Goal: Task Accomplishment & Management: Manage account settings

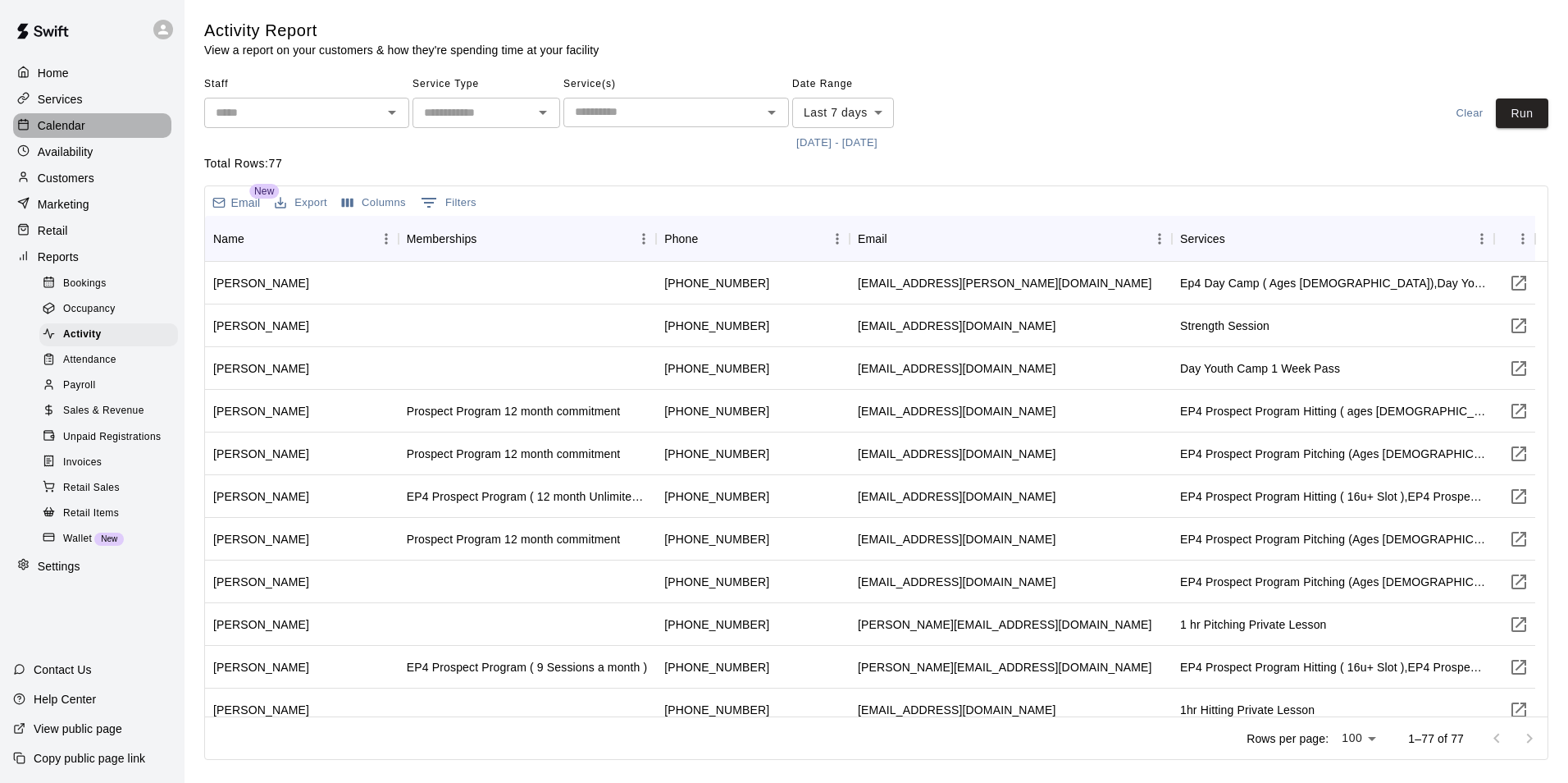
click at [85, 127] on div "Calendar" at bounding box center [92, 125] width 159 height 25
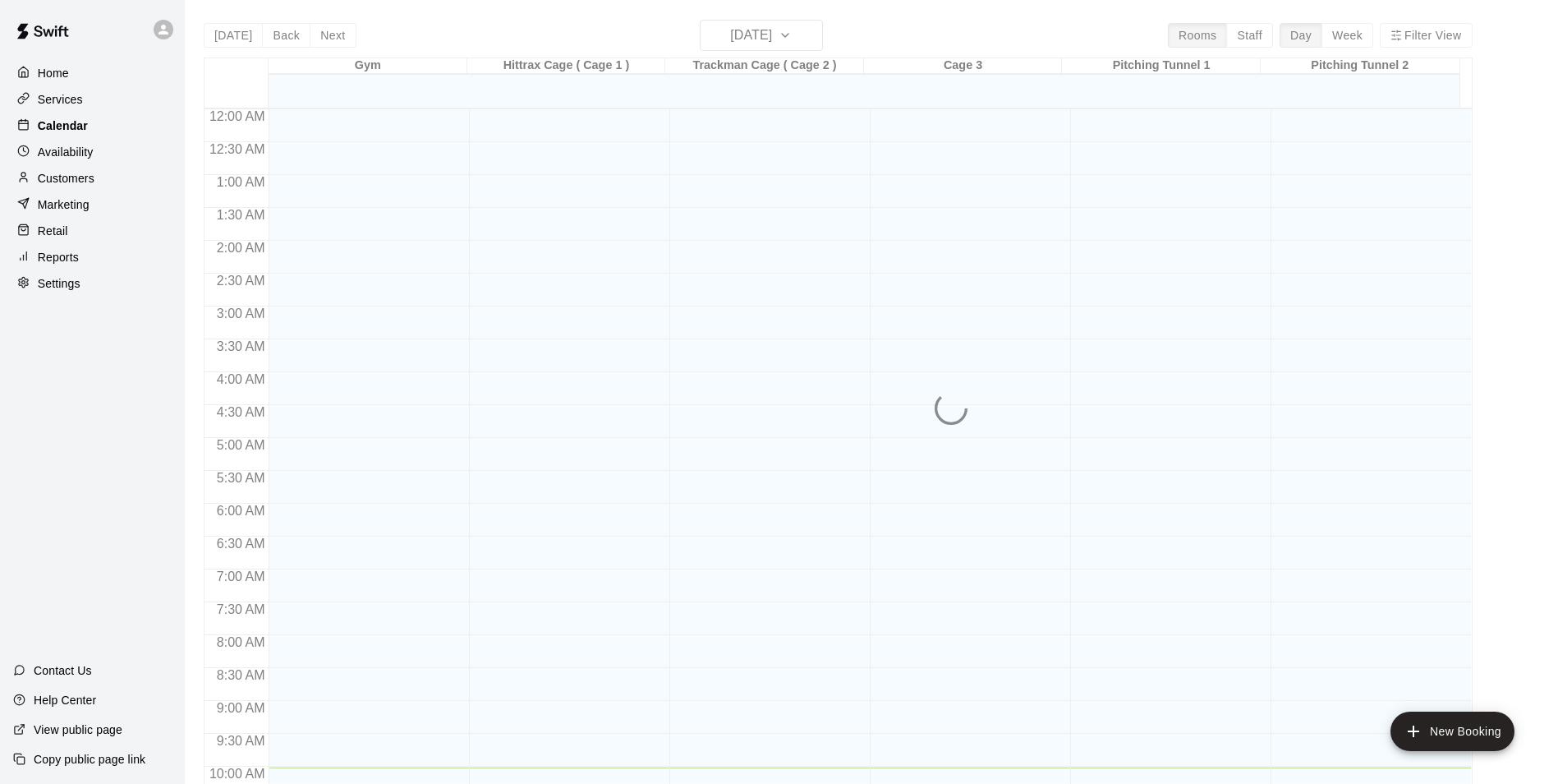
scroll to position [659, 0]
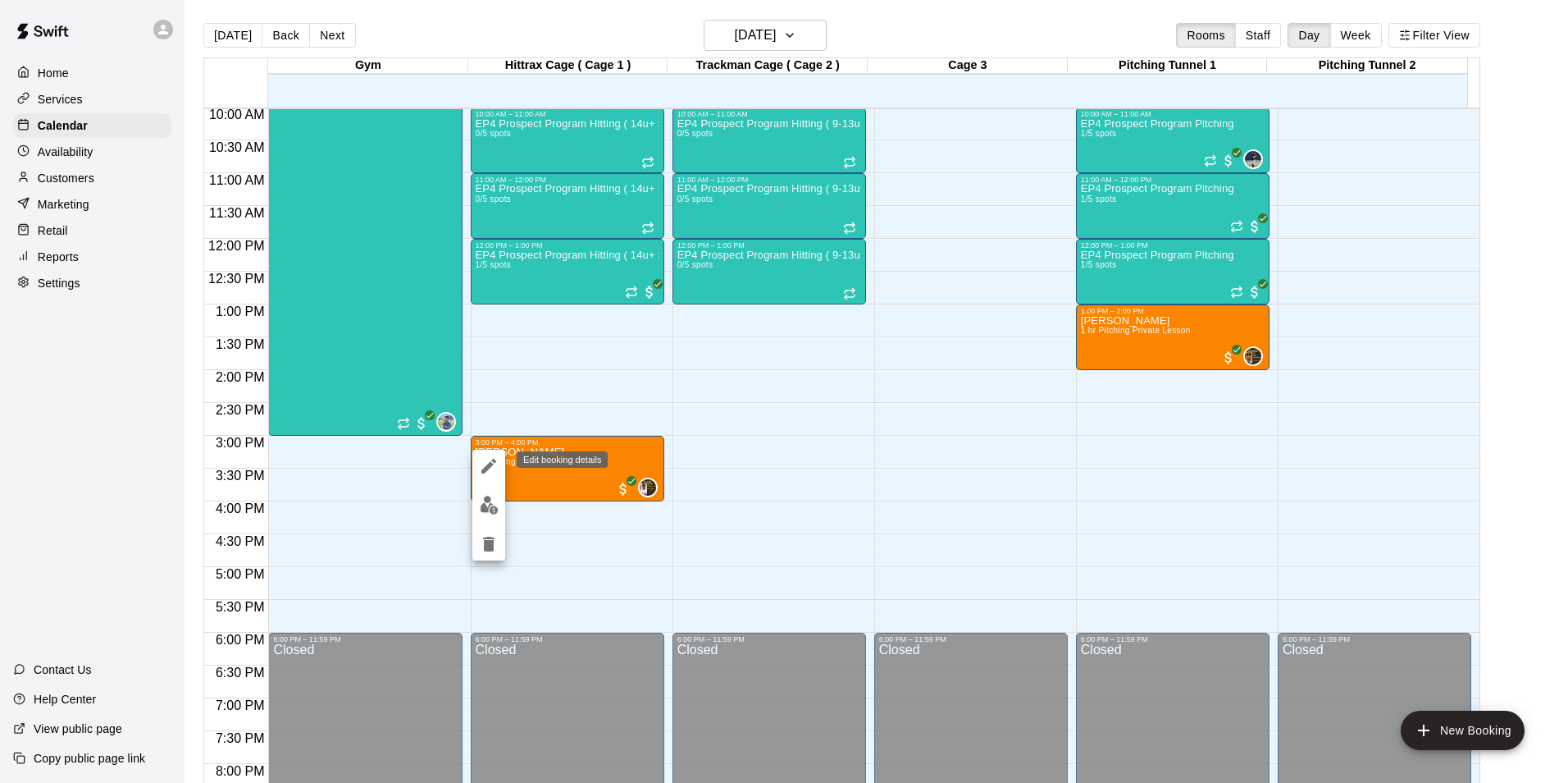
click at [487, 460] on icon "edit" at bounding box center [488, 465] width 19 height 19
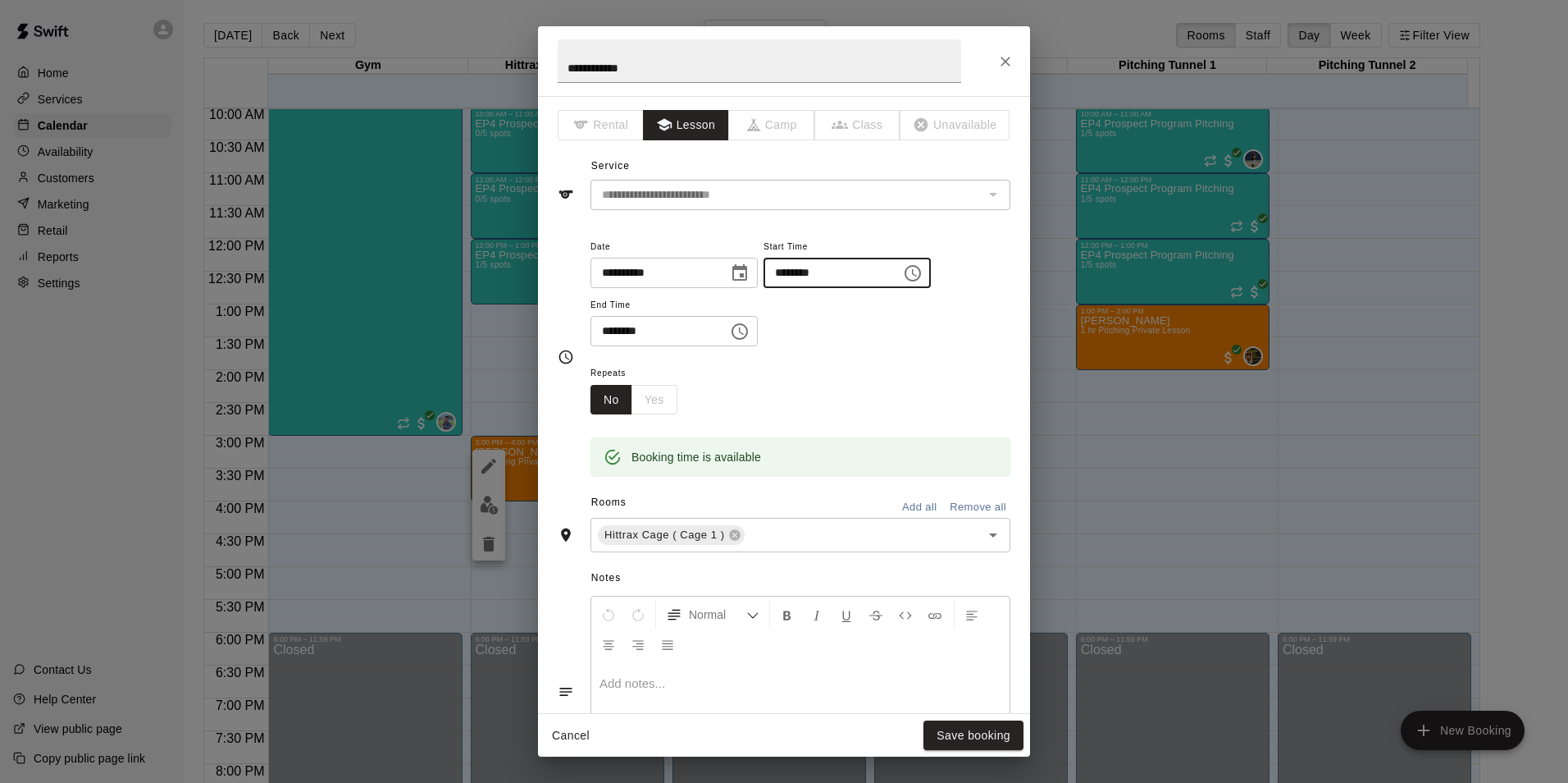
click at [793, 268] on input "********" at bounding box center [827, 272] width 126 height 30
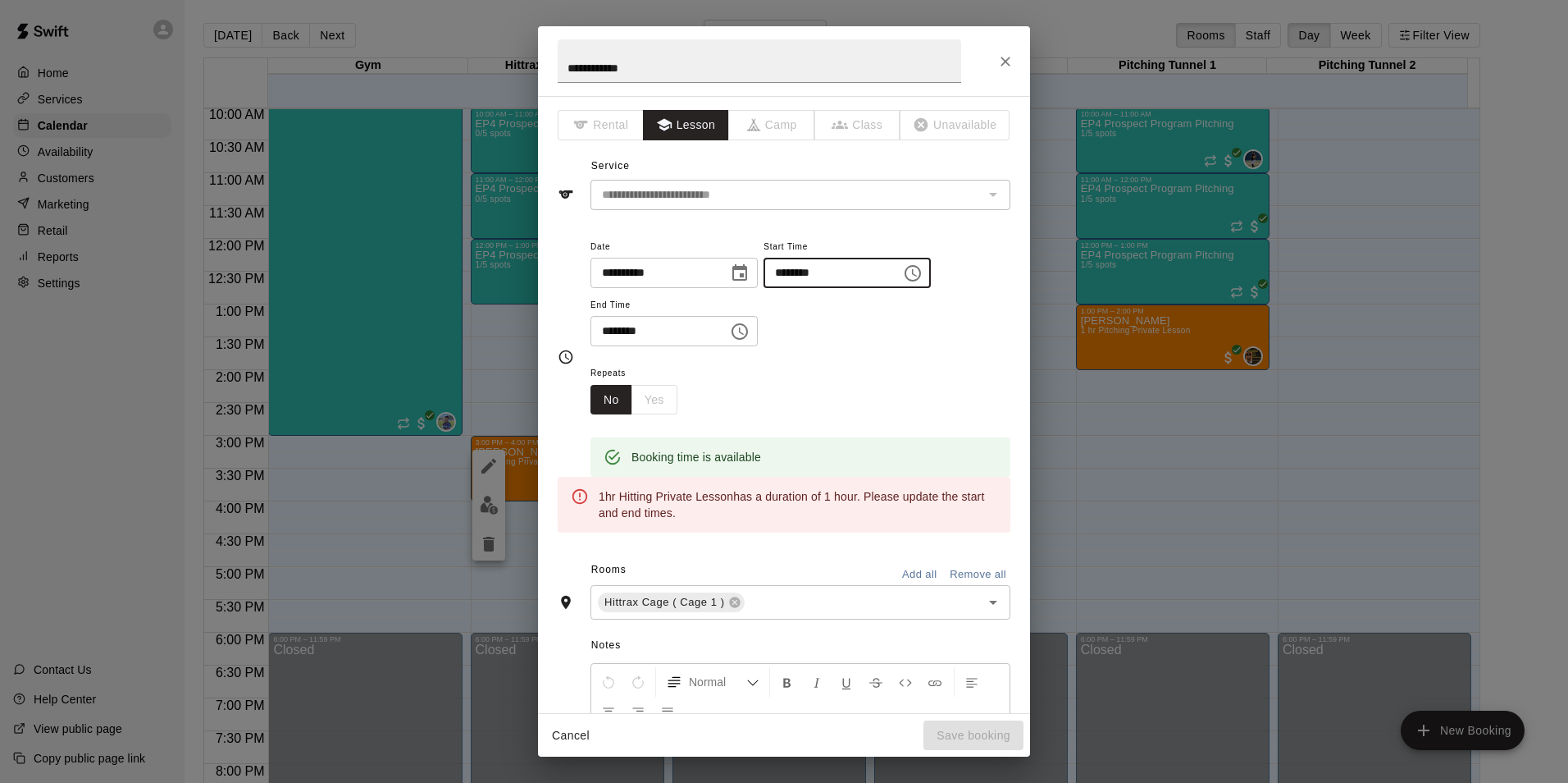
type input "********"
click at [604, 329] on input "********" at bounding box center [653, 330] width 126 height 30
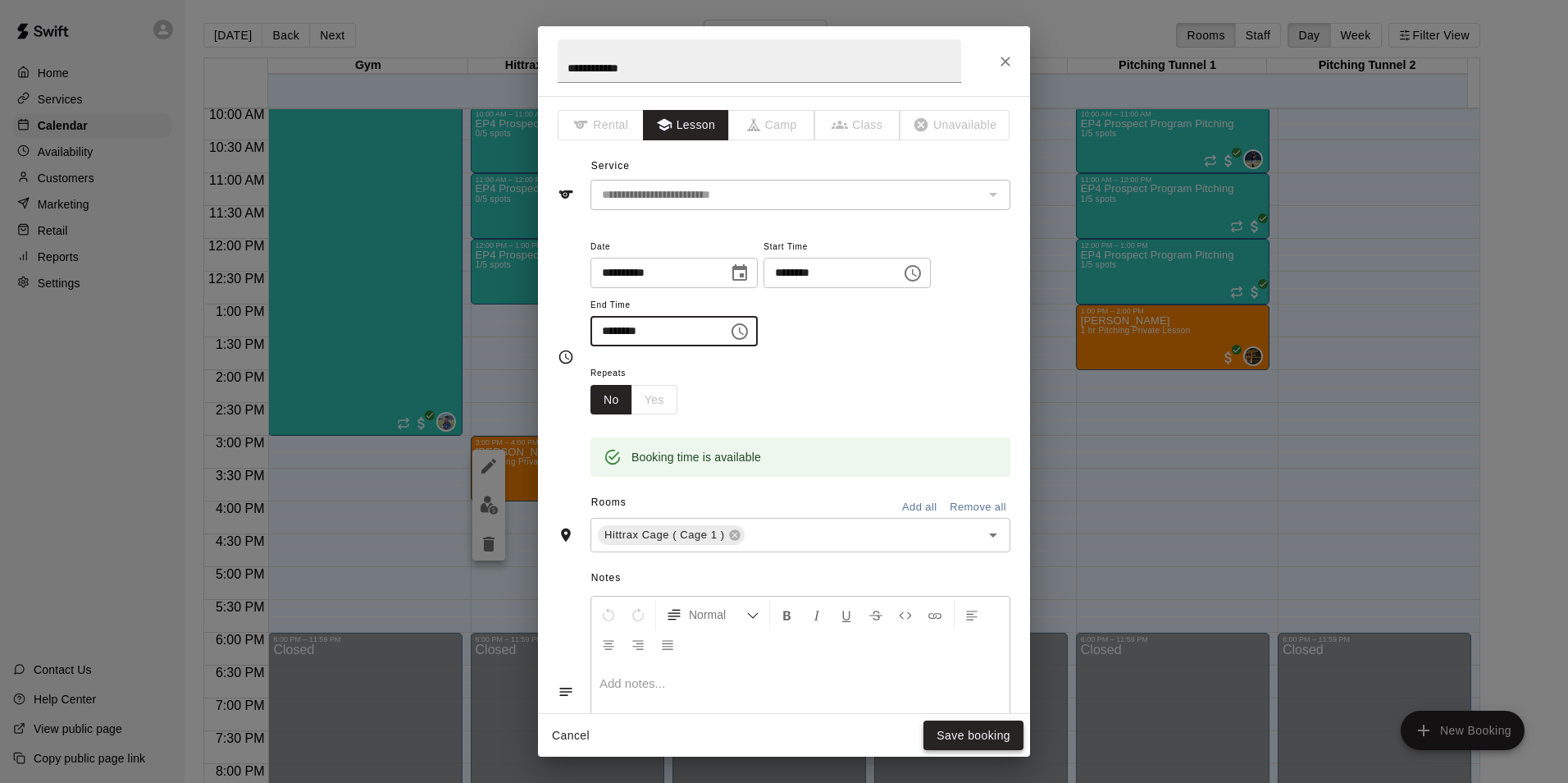
type input "********"
click at [979, 736] on button "Save booking" at bounding box center [972, 735] width 100 height 30
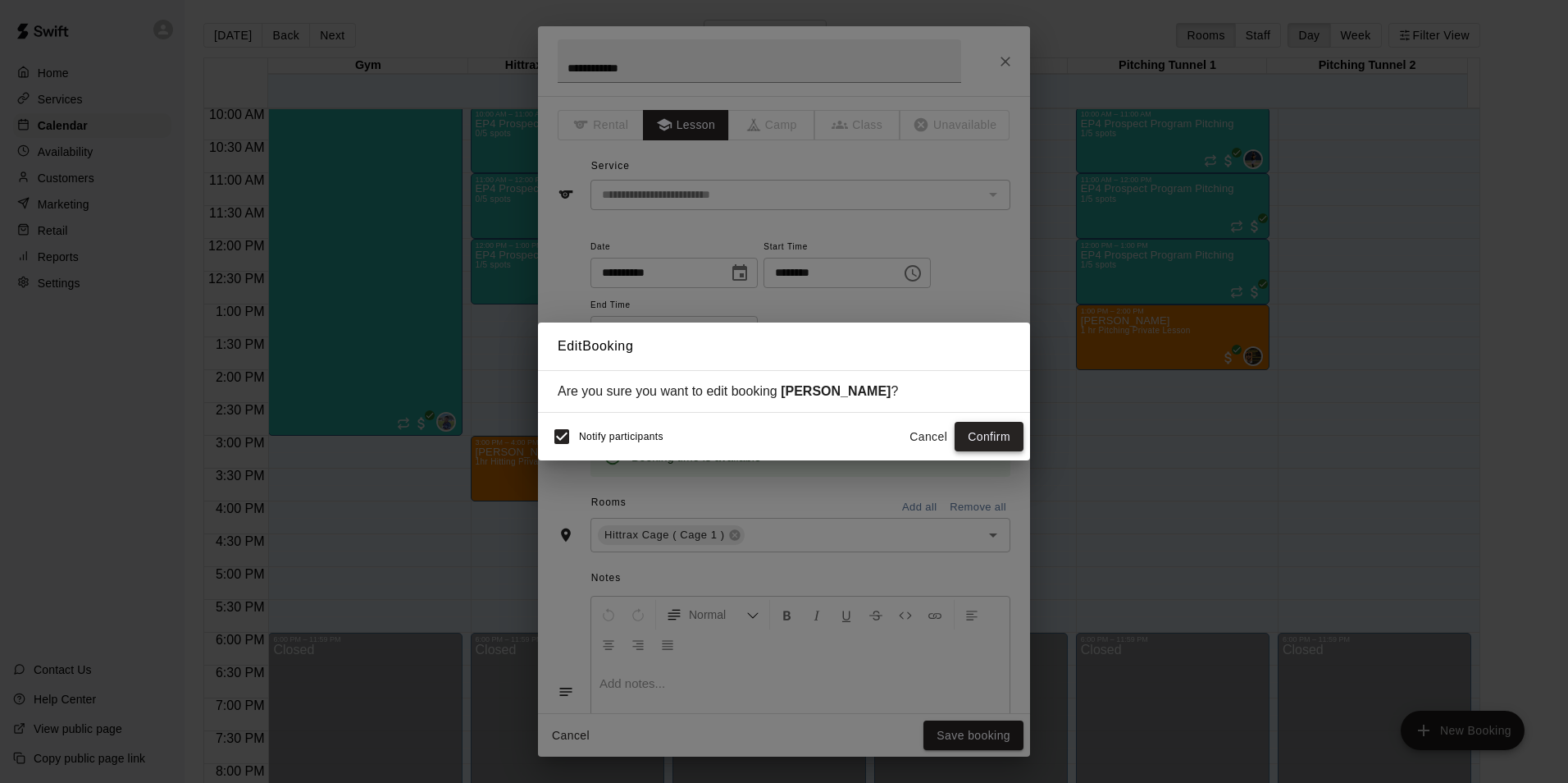
click at [986, 430] on button "Confirm" at bounding box center [988, 436] width 69 height 30
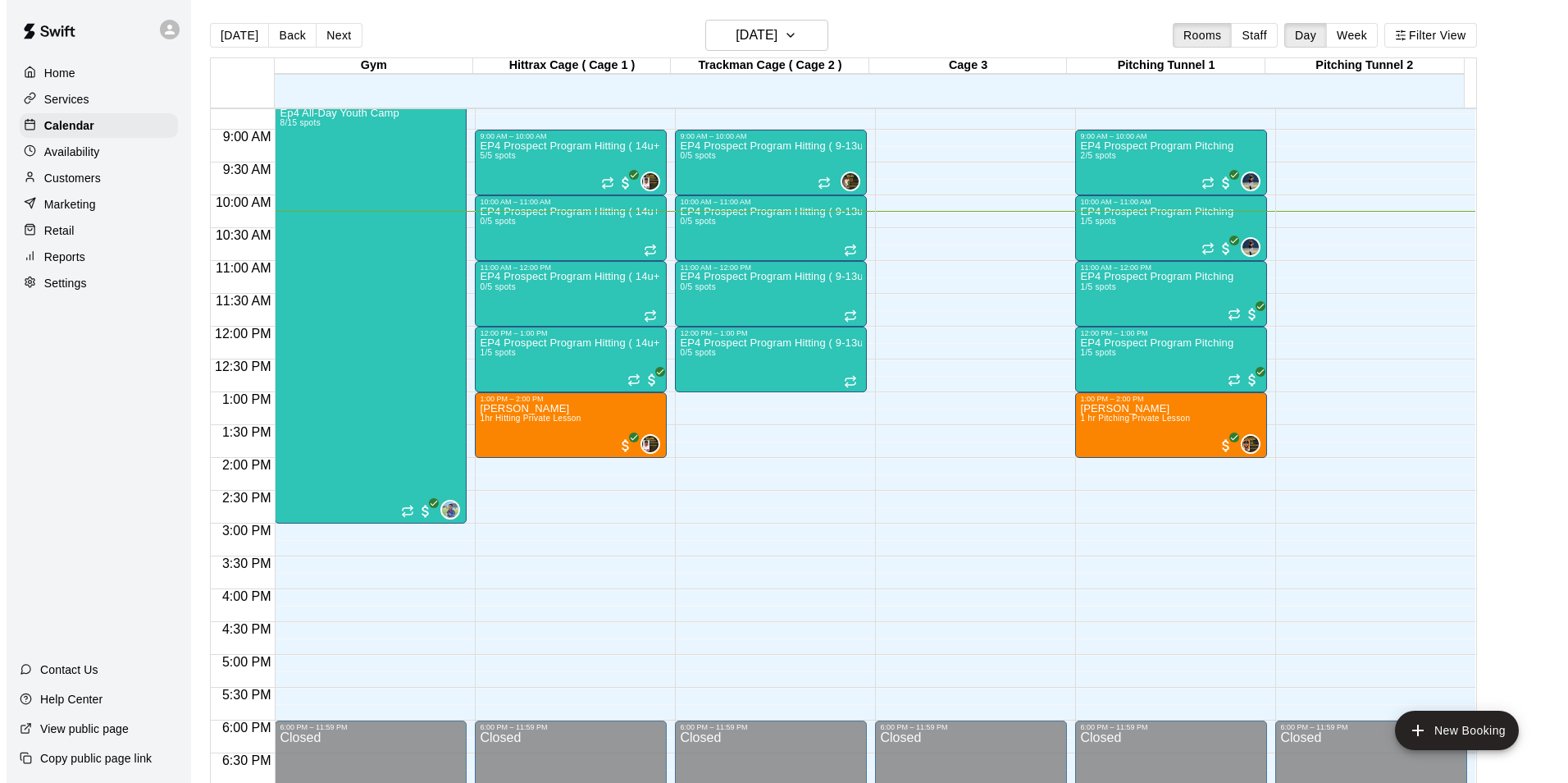
scroll to position [576, 0]
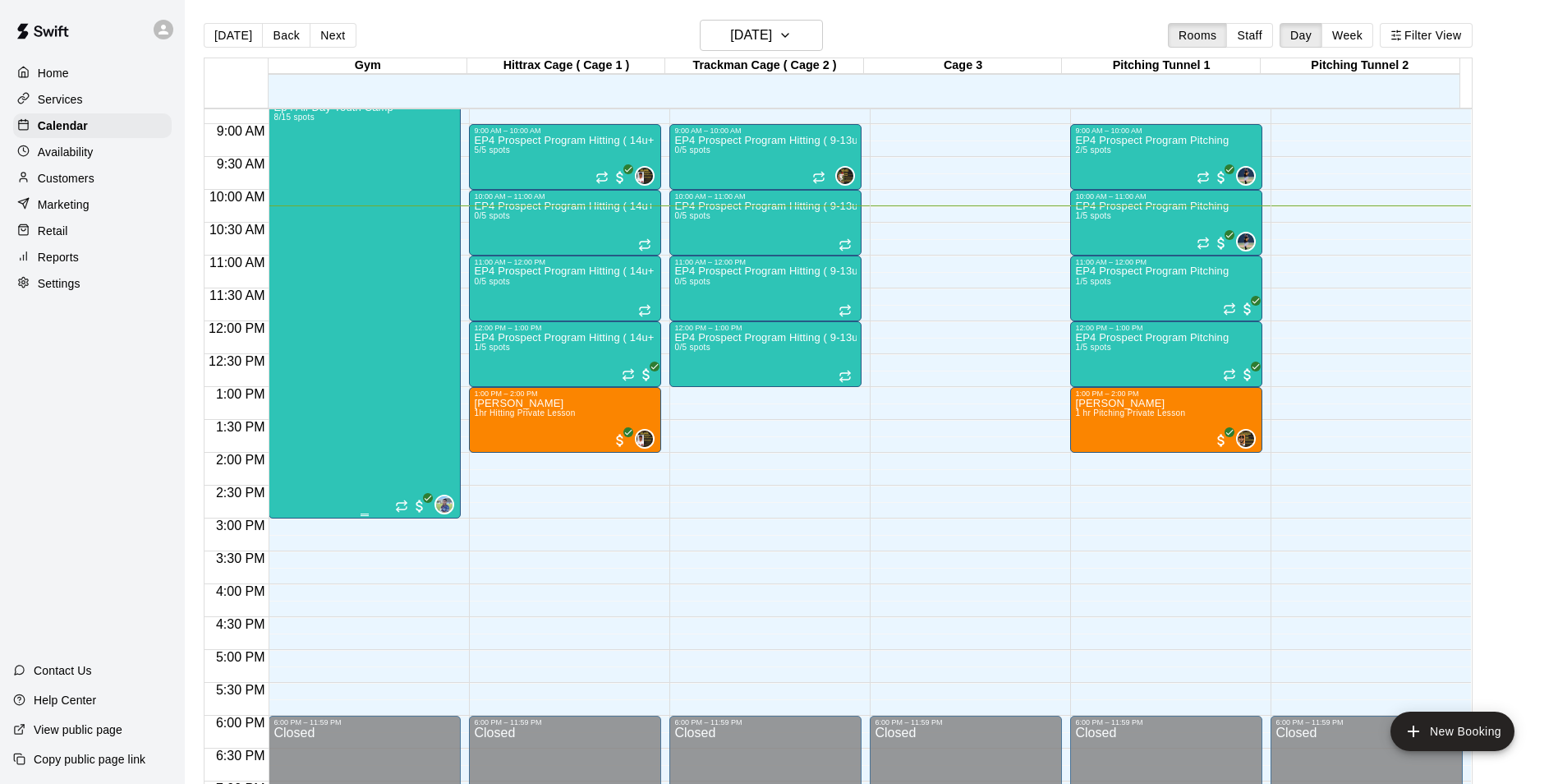
click at [424, 193] on div "Ep4 All-Day Youth Camp 8/15 spots 0" at bounding box center [364, 494] width 183 height 784
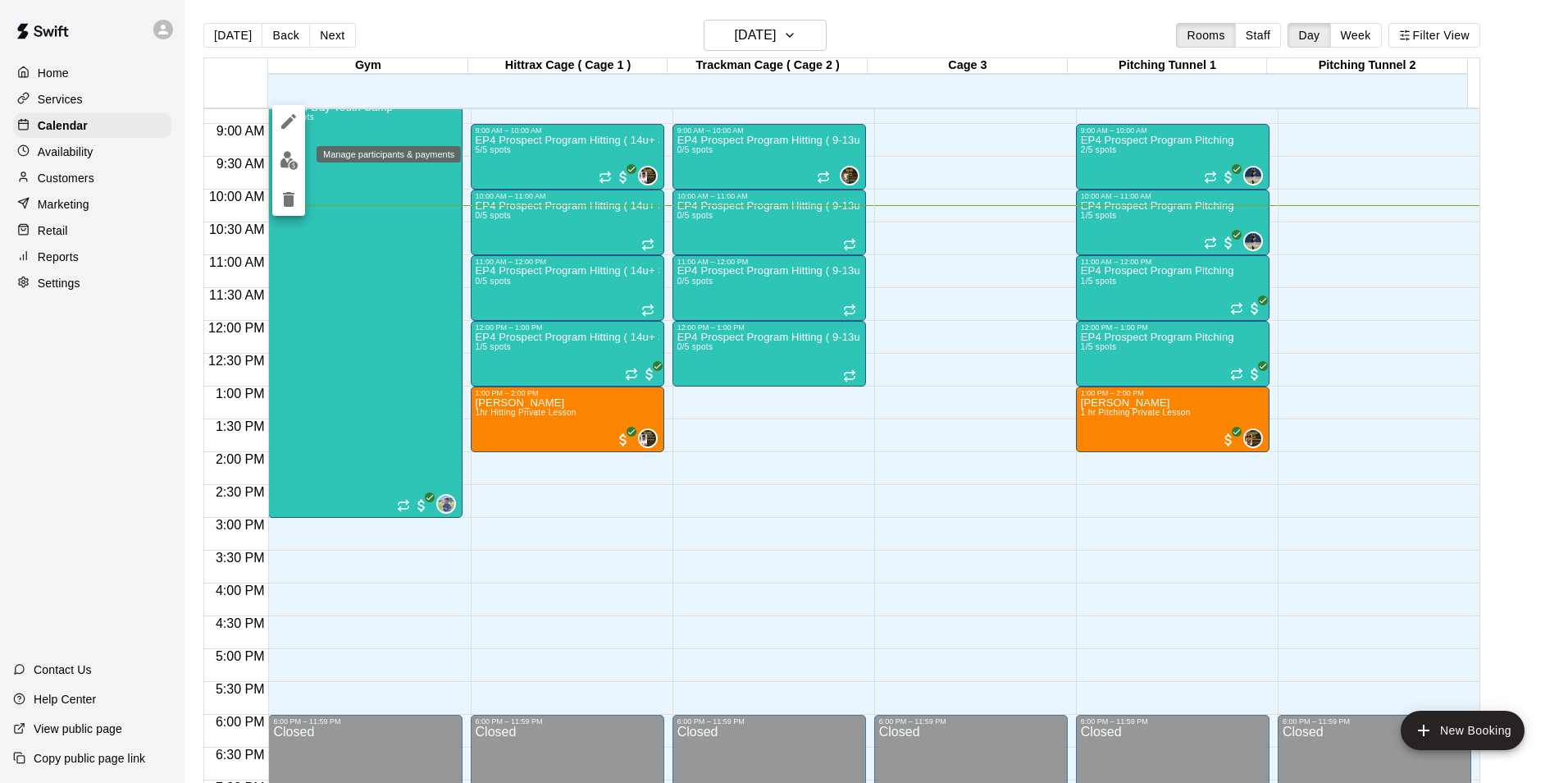
click at [286, 160] on img "edit" at bounding box center [289, 160] width 19 height 19
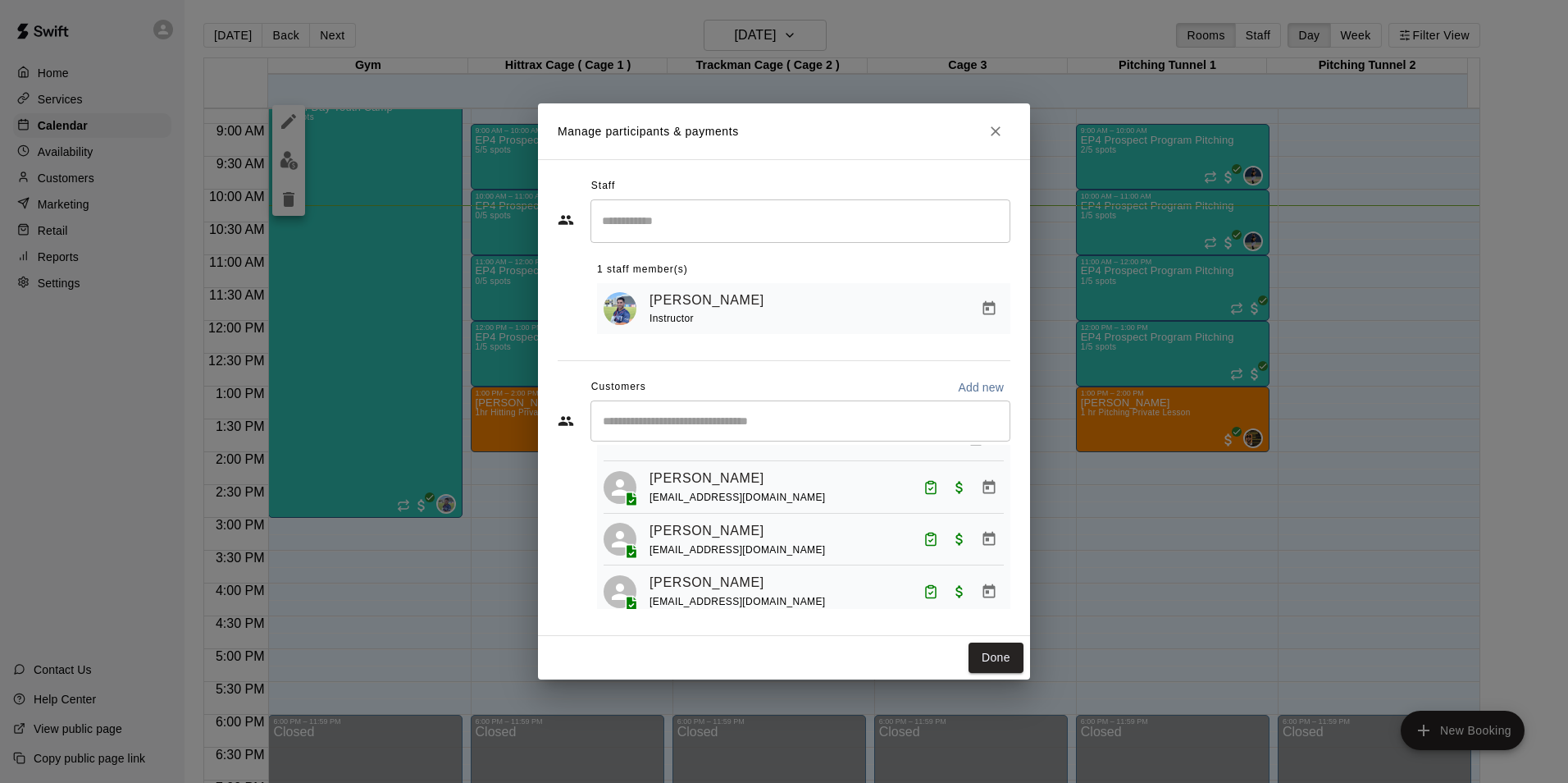
scroll to position [0, 0]
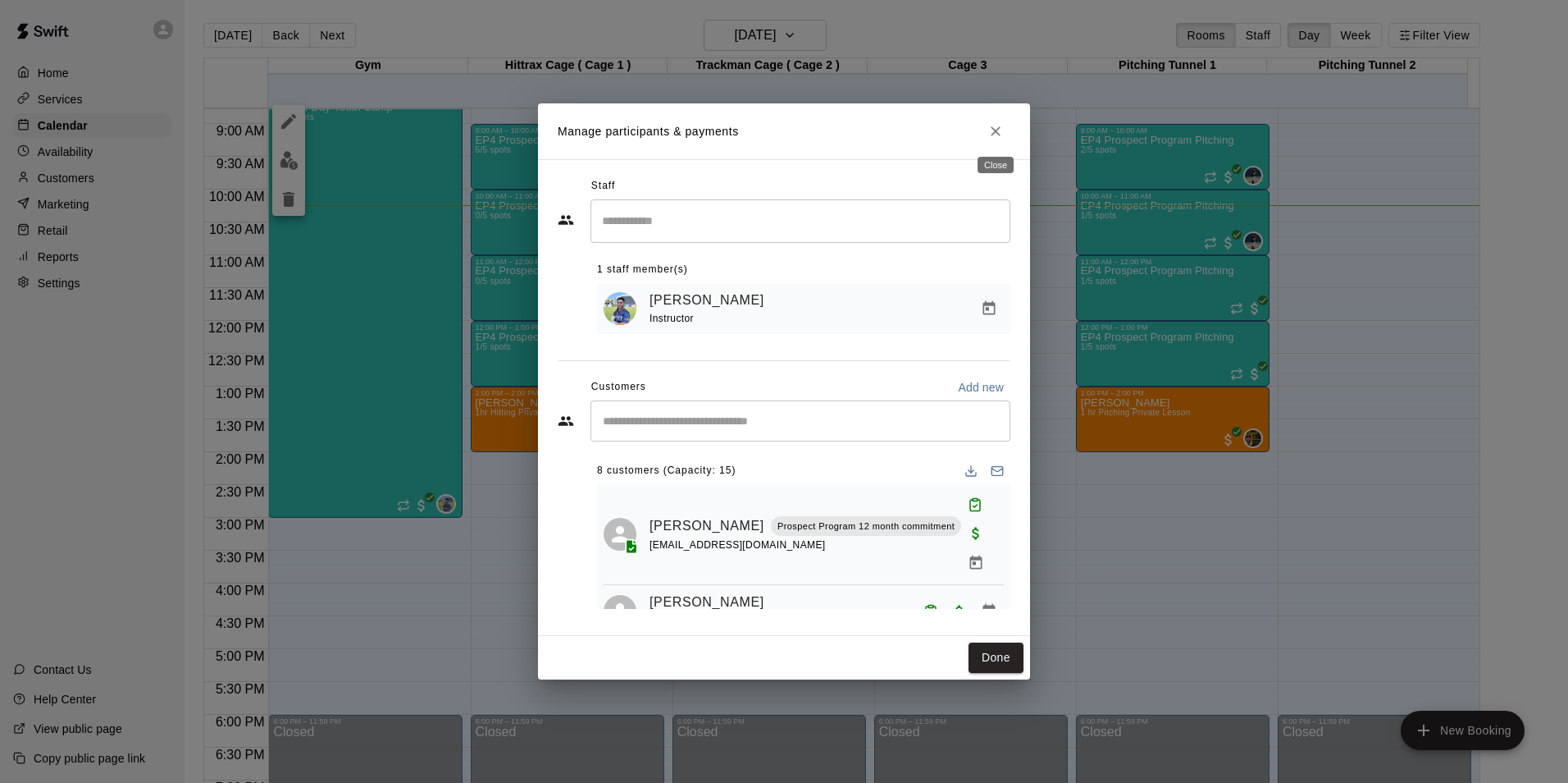
click at [998, 128] on icon "Close" at bounding box center [995, 131] width 16 height 17
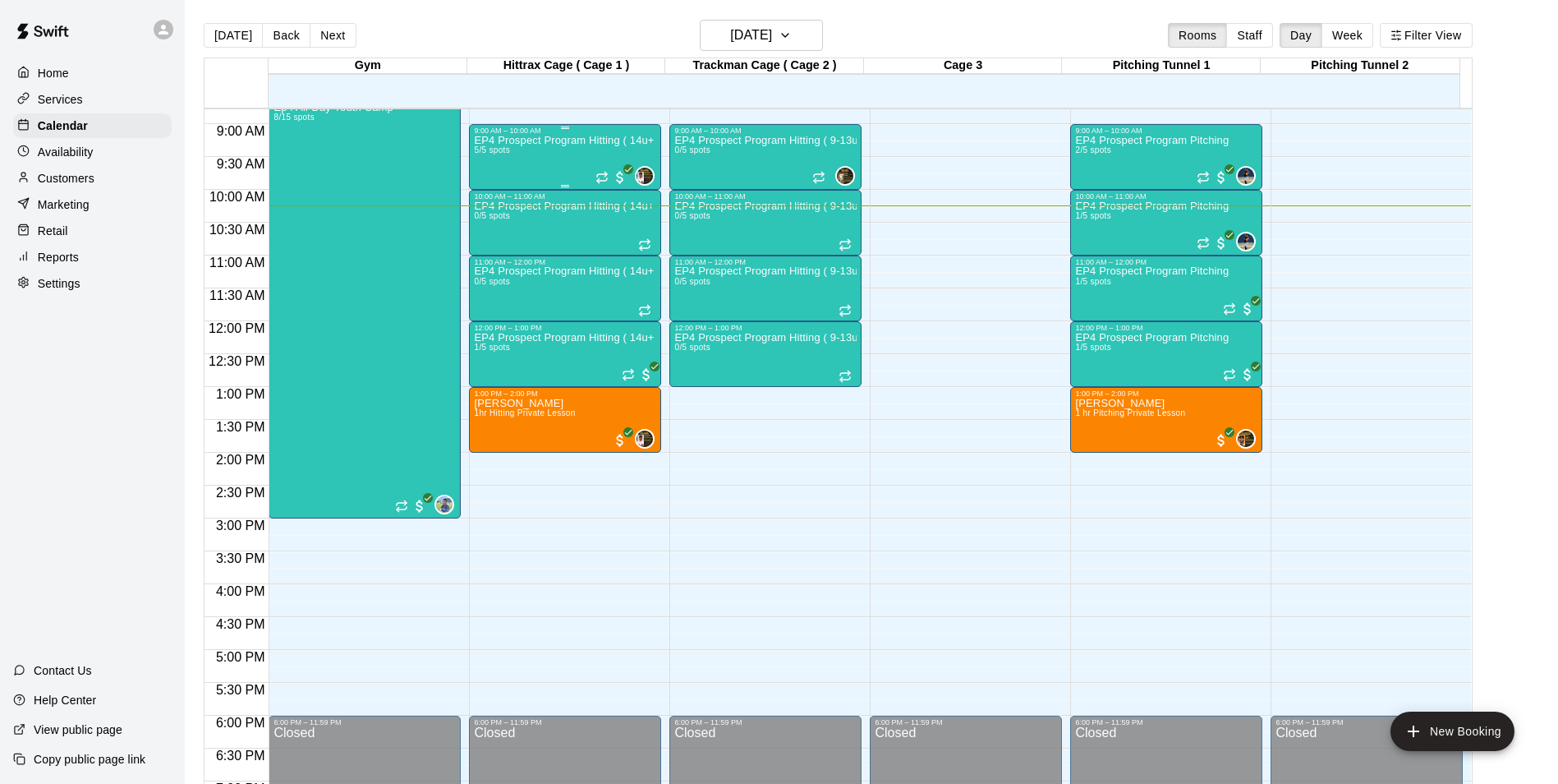
click at [576, 156] on div "EP4 Prospect Program Hitting ( 14u+ Slot ) 5/5 spots" at bounding box center [565, 527] width 183 height 784
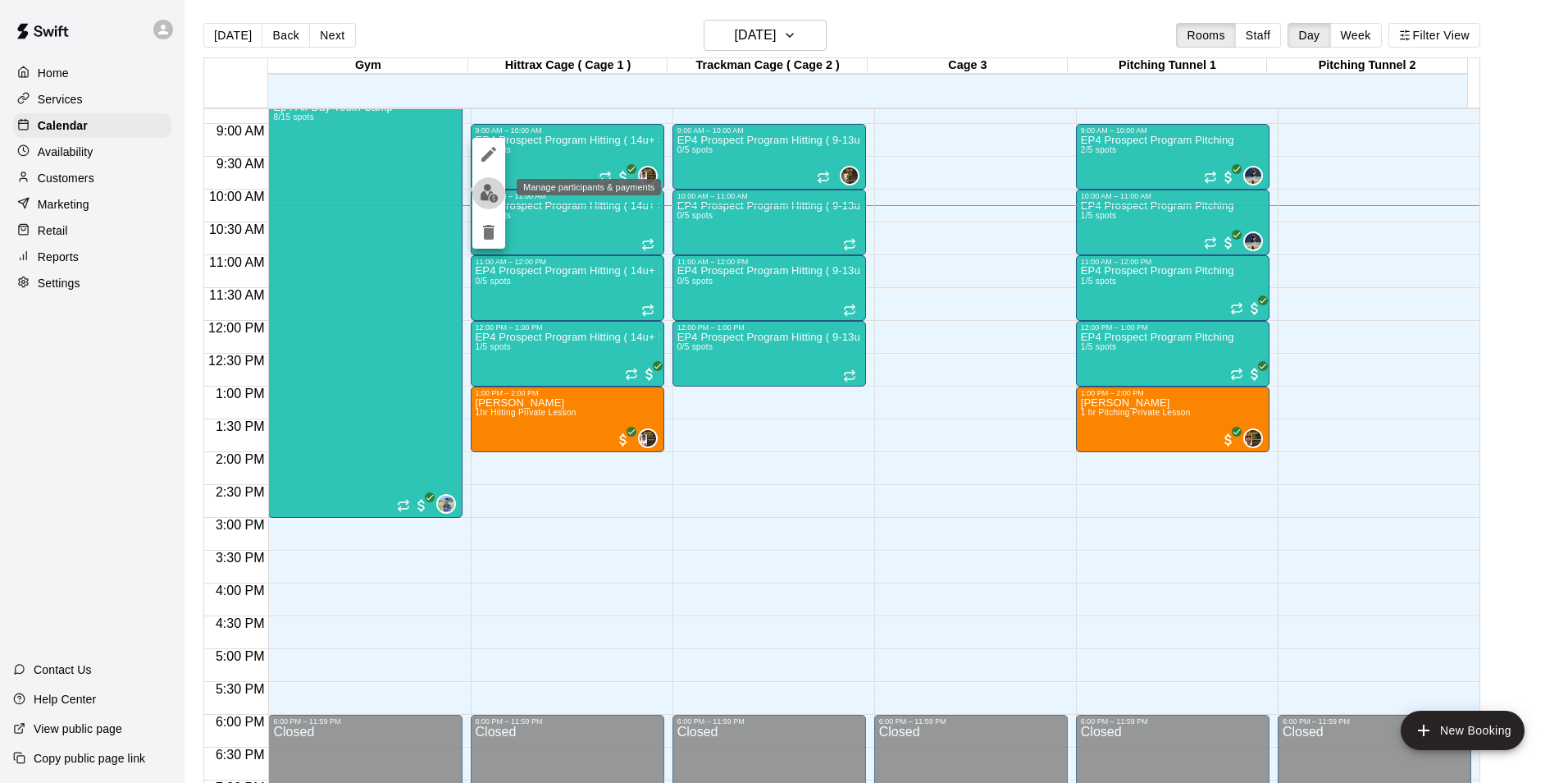
click at [485, 191] on img "edit" at bounding box center [488, 193] width 19 height 19
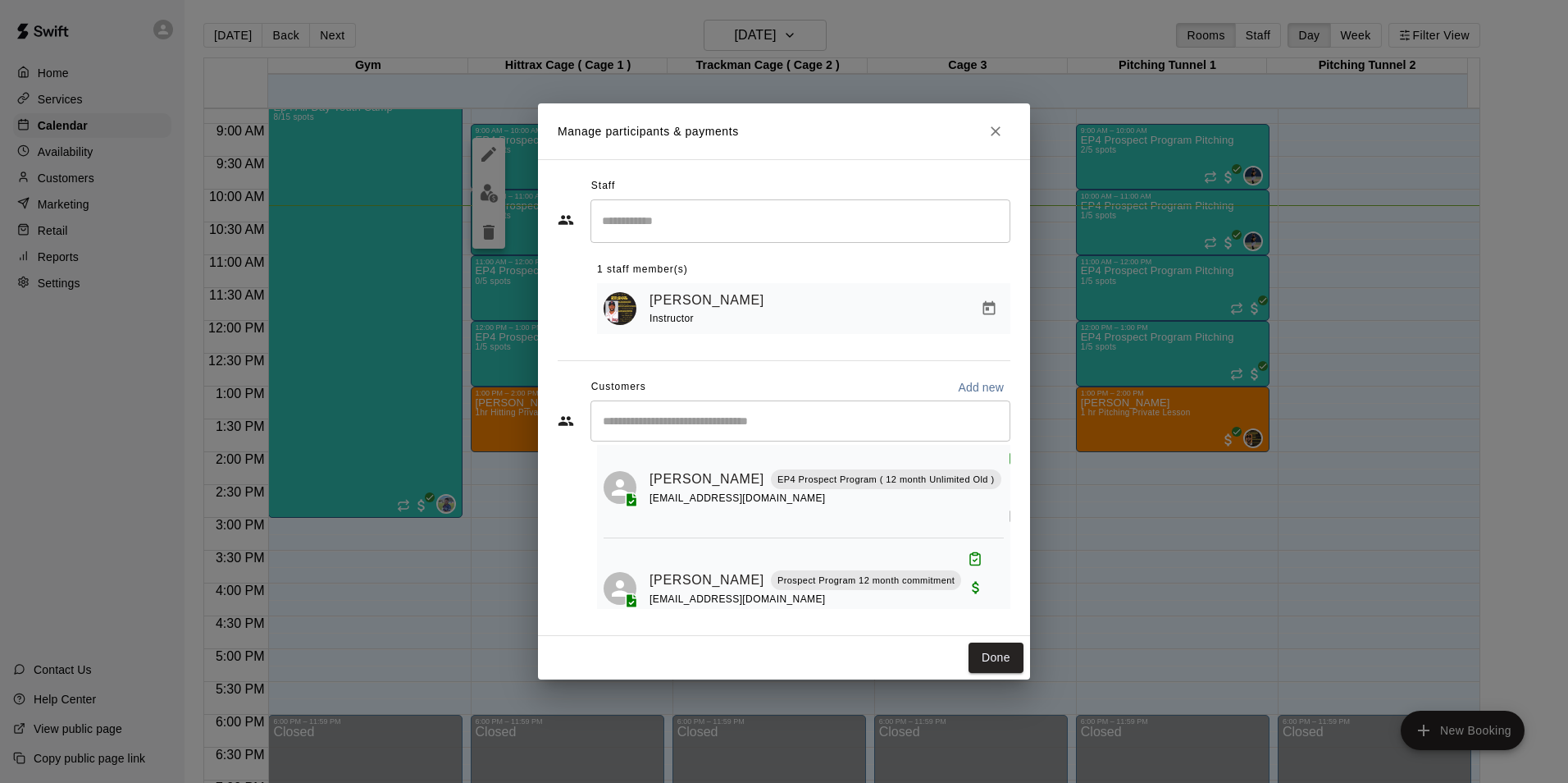
scroll to position [259, 0]
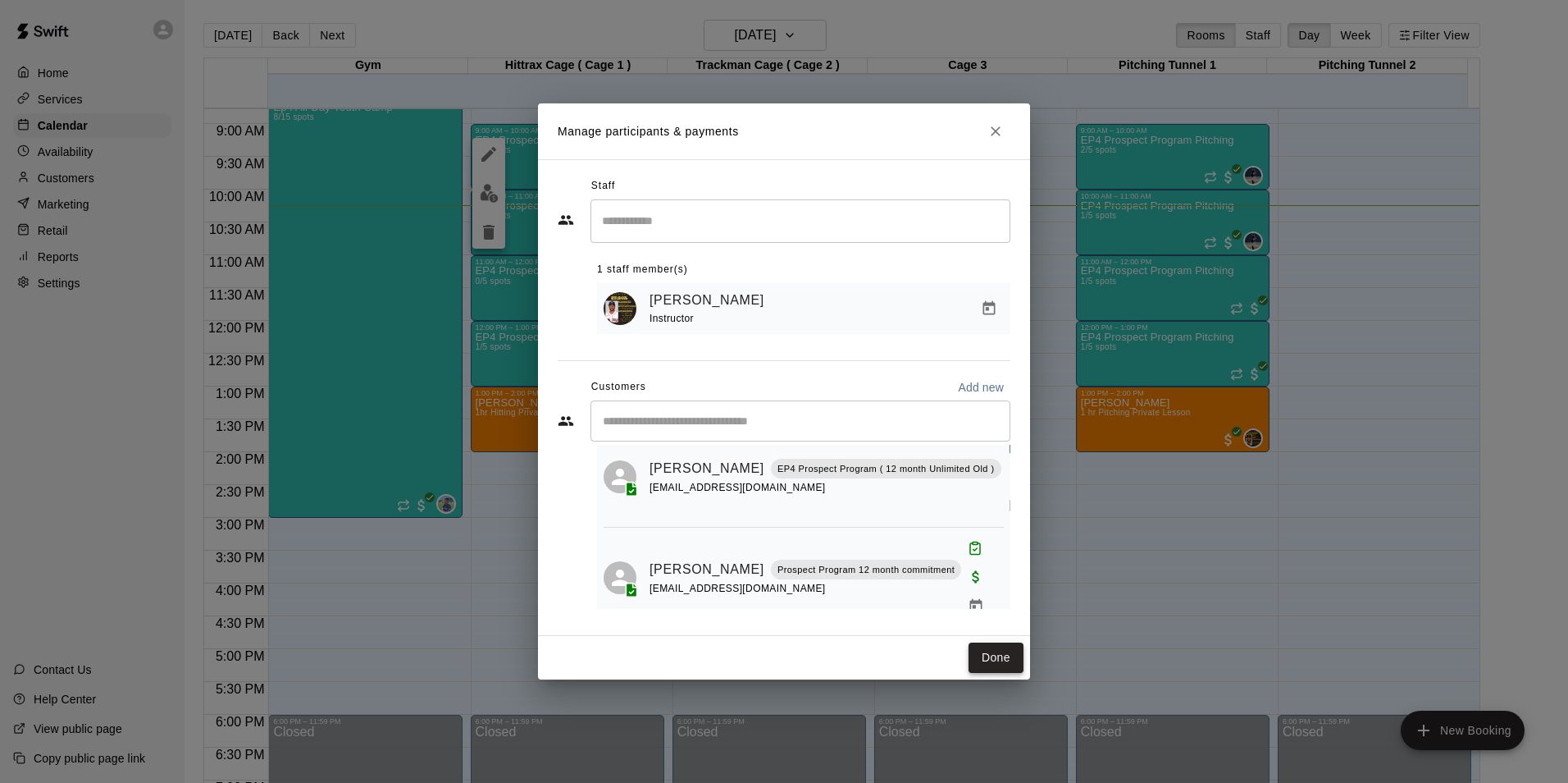
click at [992, 656] on button "Done" at bounding box center [996, 657] width 55 height 30
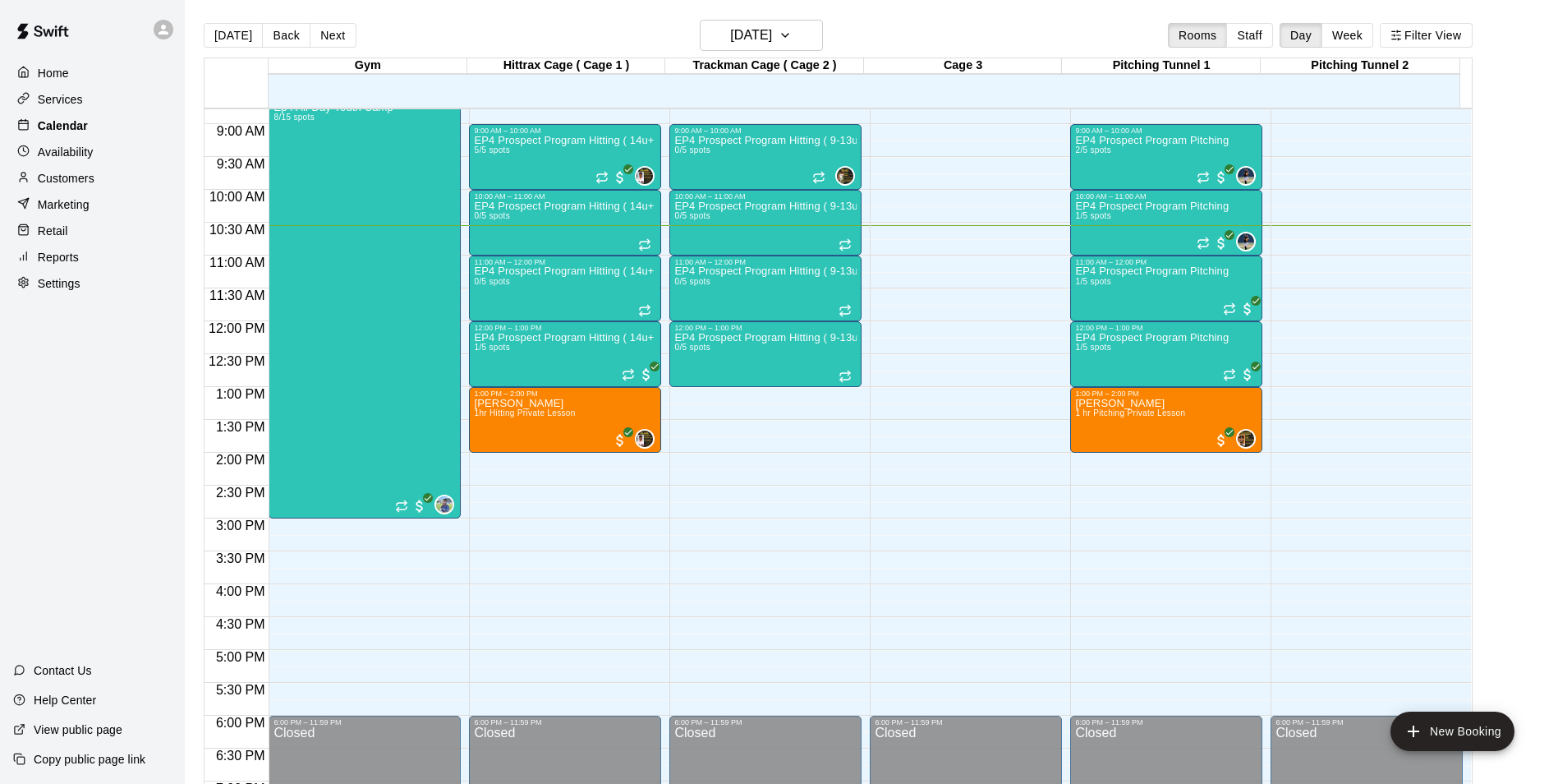
click at [66, 123] on p "Calendar" at bounding box center [62, 126] width 50 height 17
click at [1148, 151] on div "EP4 Prospect Program Pitching 2/5 spots" at bounding box center [1151, 527] width 153 height 784
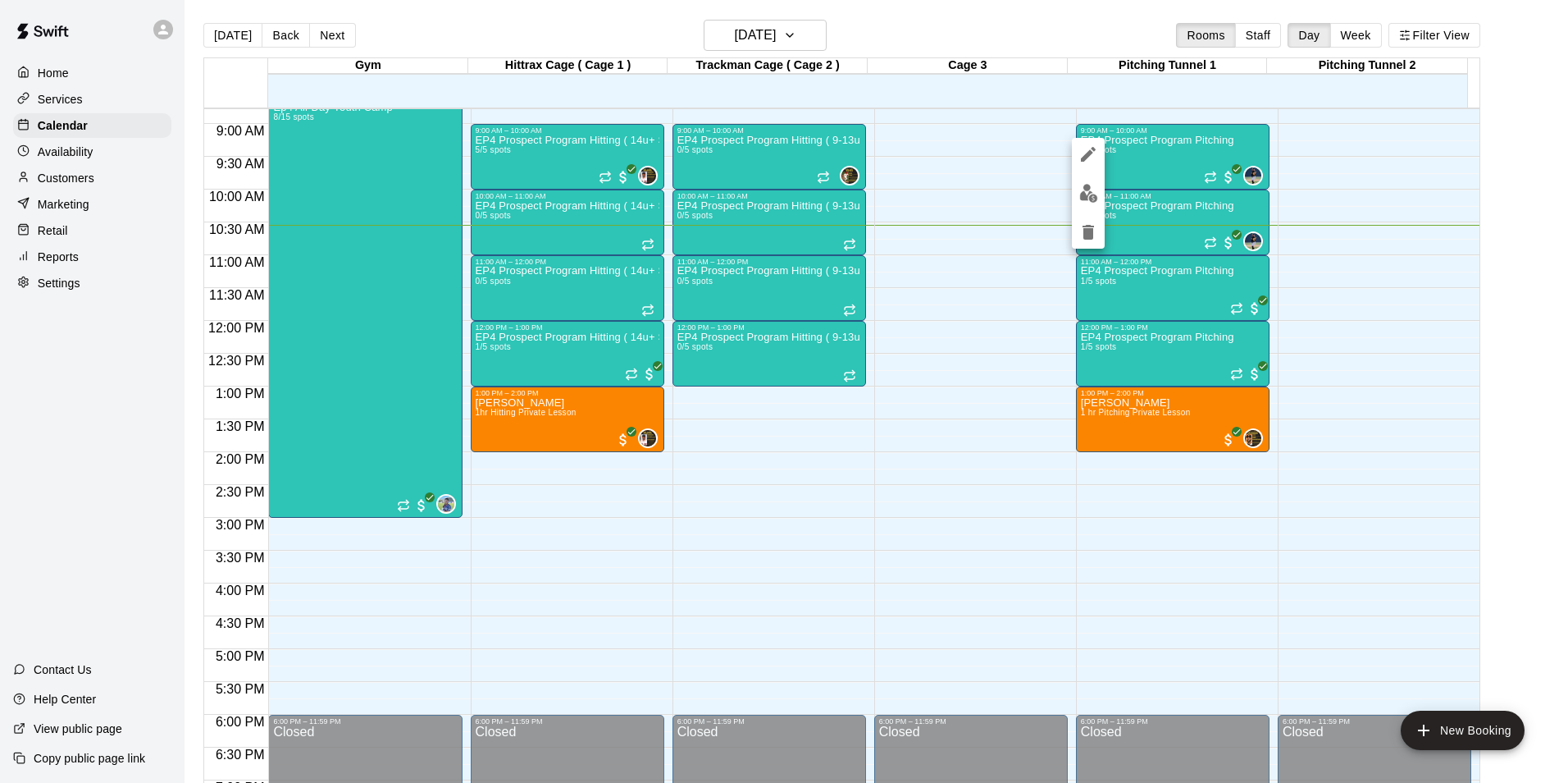
click at [1083, 186] on img "edit" at bounding box center [1088, 193] width 19 height 19
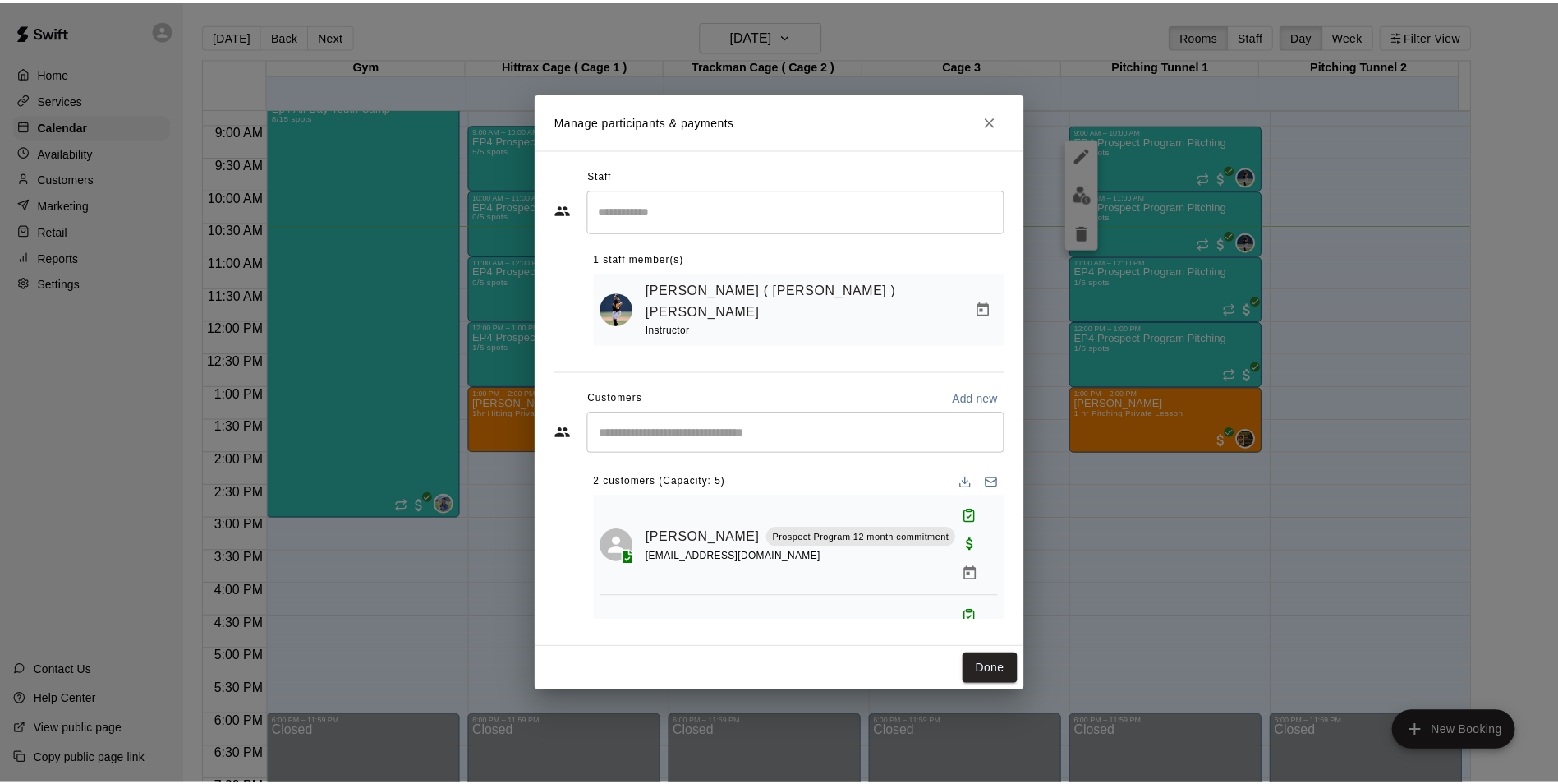
scroll to position [33, 0]
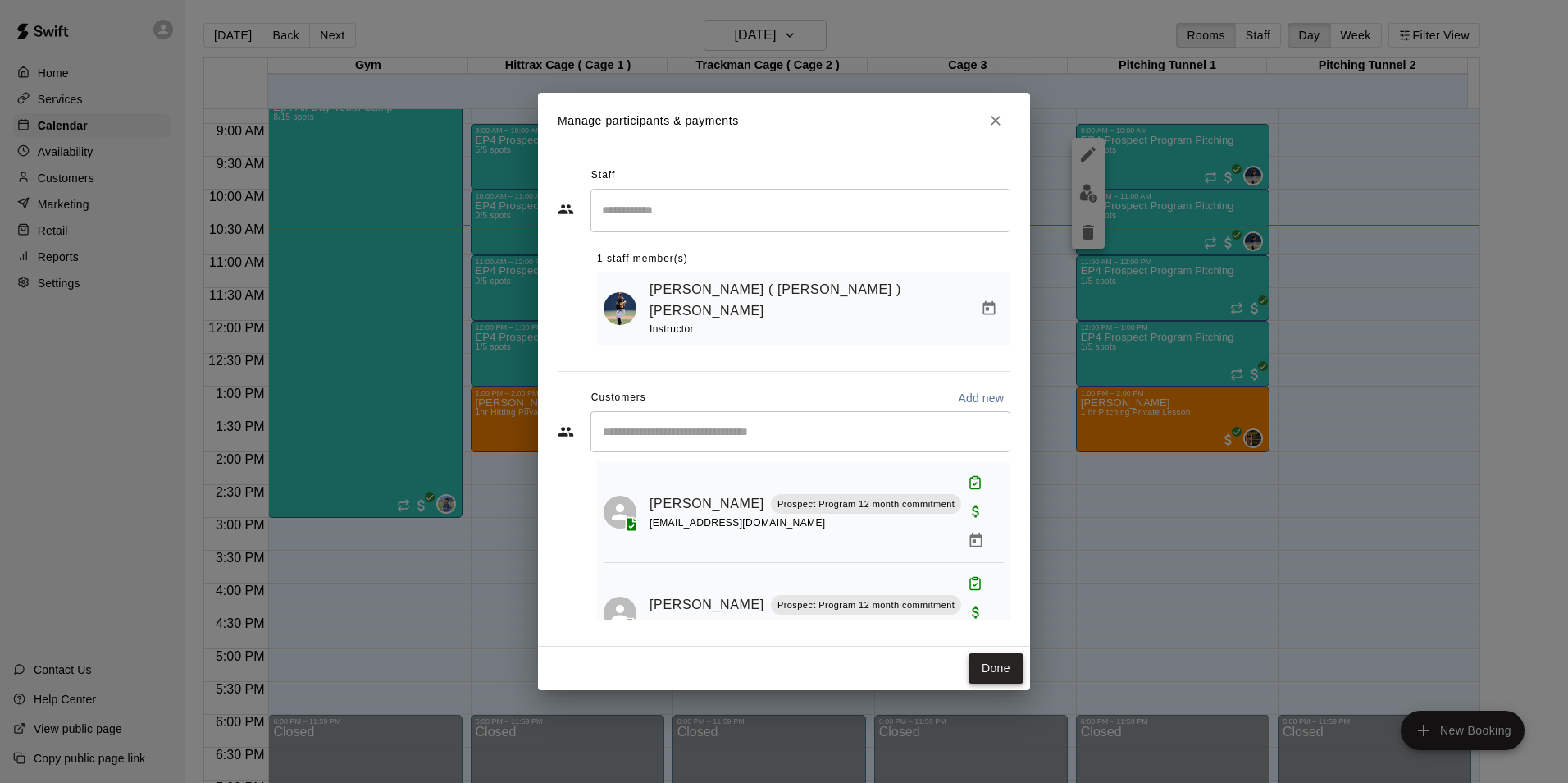
click at [1004, 668] on button "Done" at bounding box center [996, 667] width 55 height 30
